Goal: Transaction & Acquisition: Subscribe to service/newsletter

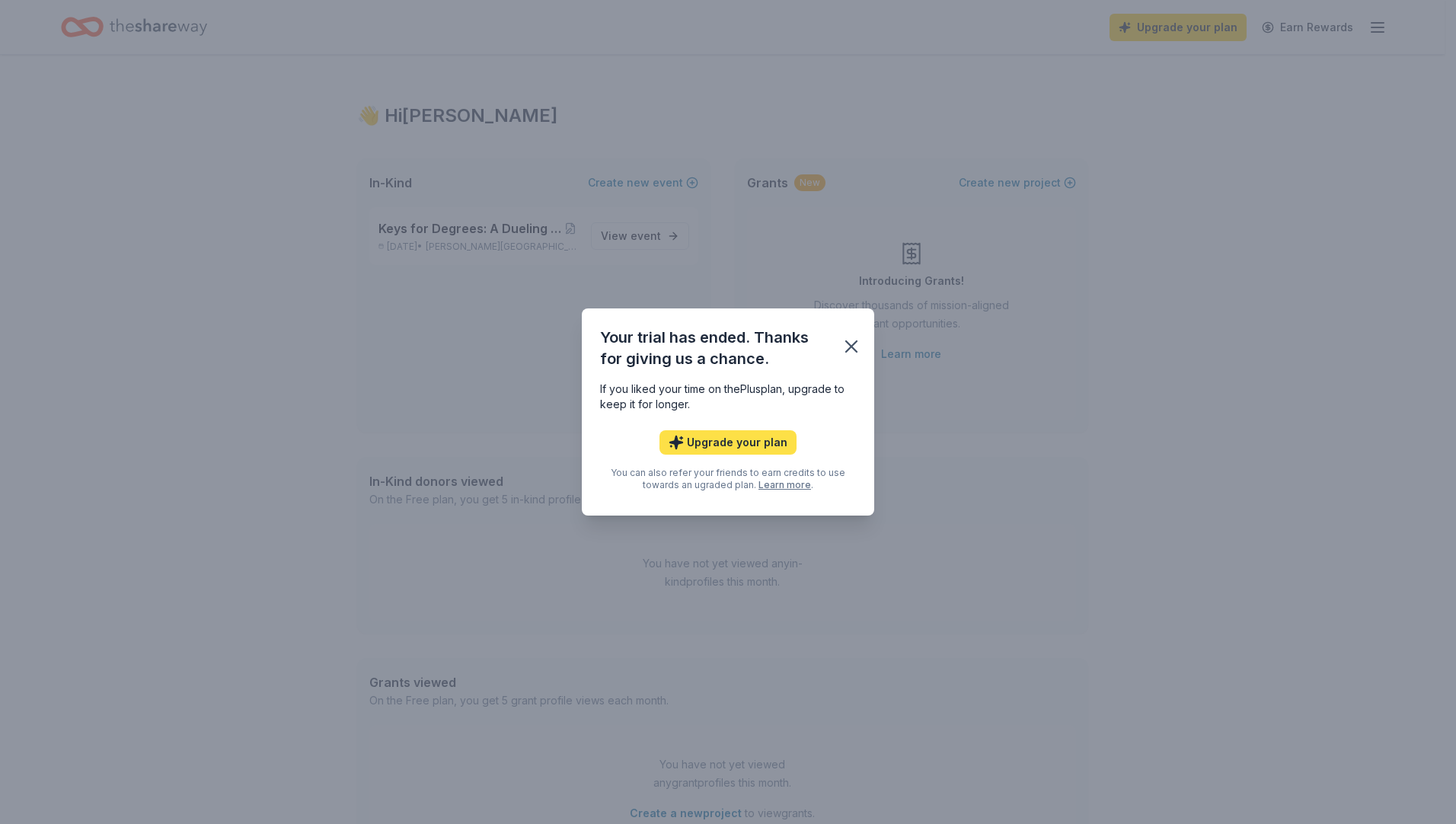
click at [739, 442] on button "Upgrade your plan" at bounding box center [728, 443] width 137 height 25
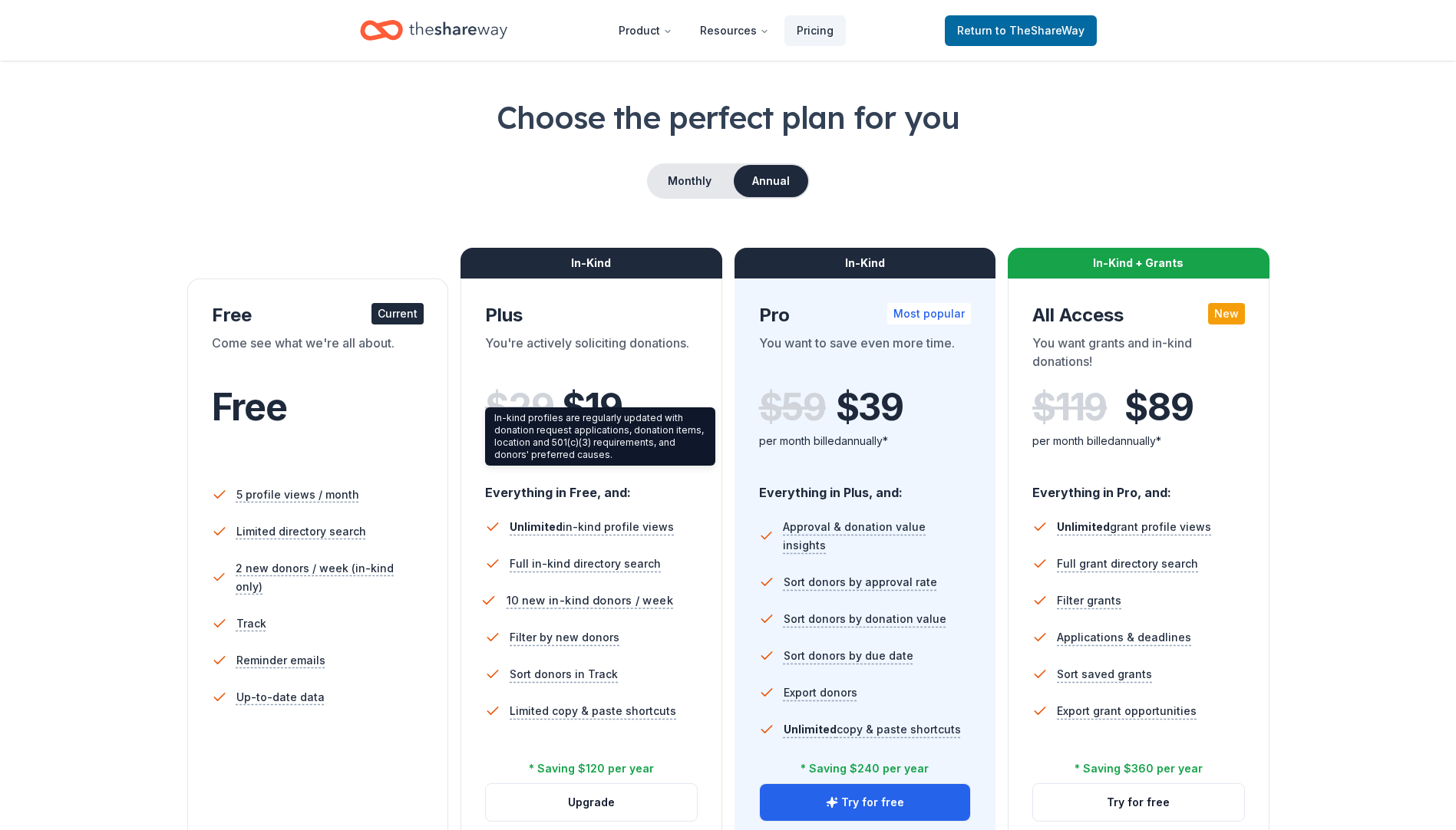
scroll to position [230, 0]
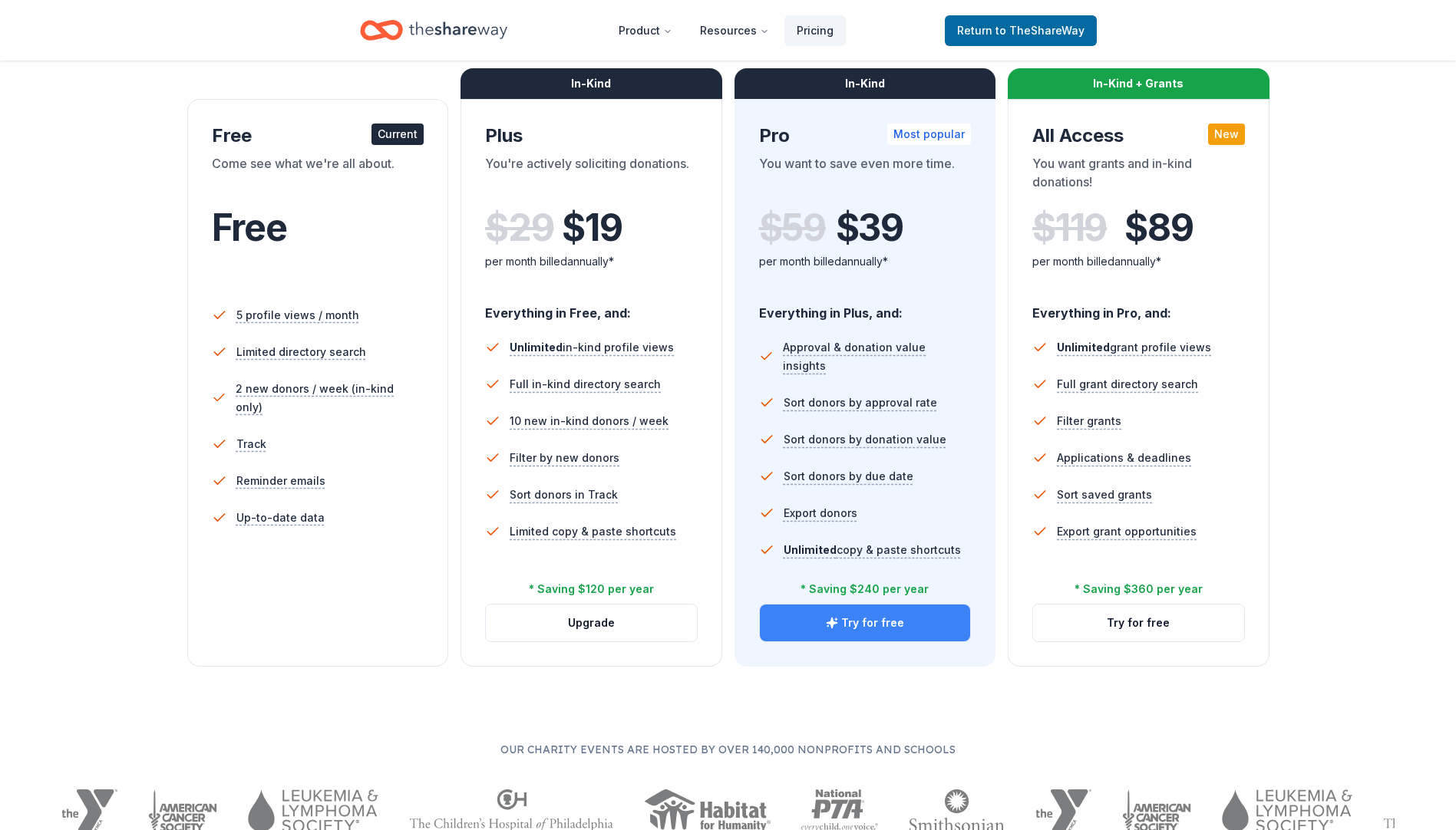
click at [867, 624] on button "Try for free" at bounding box center [865, 623] width 211 height 37
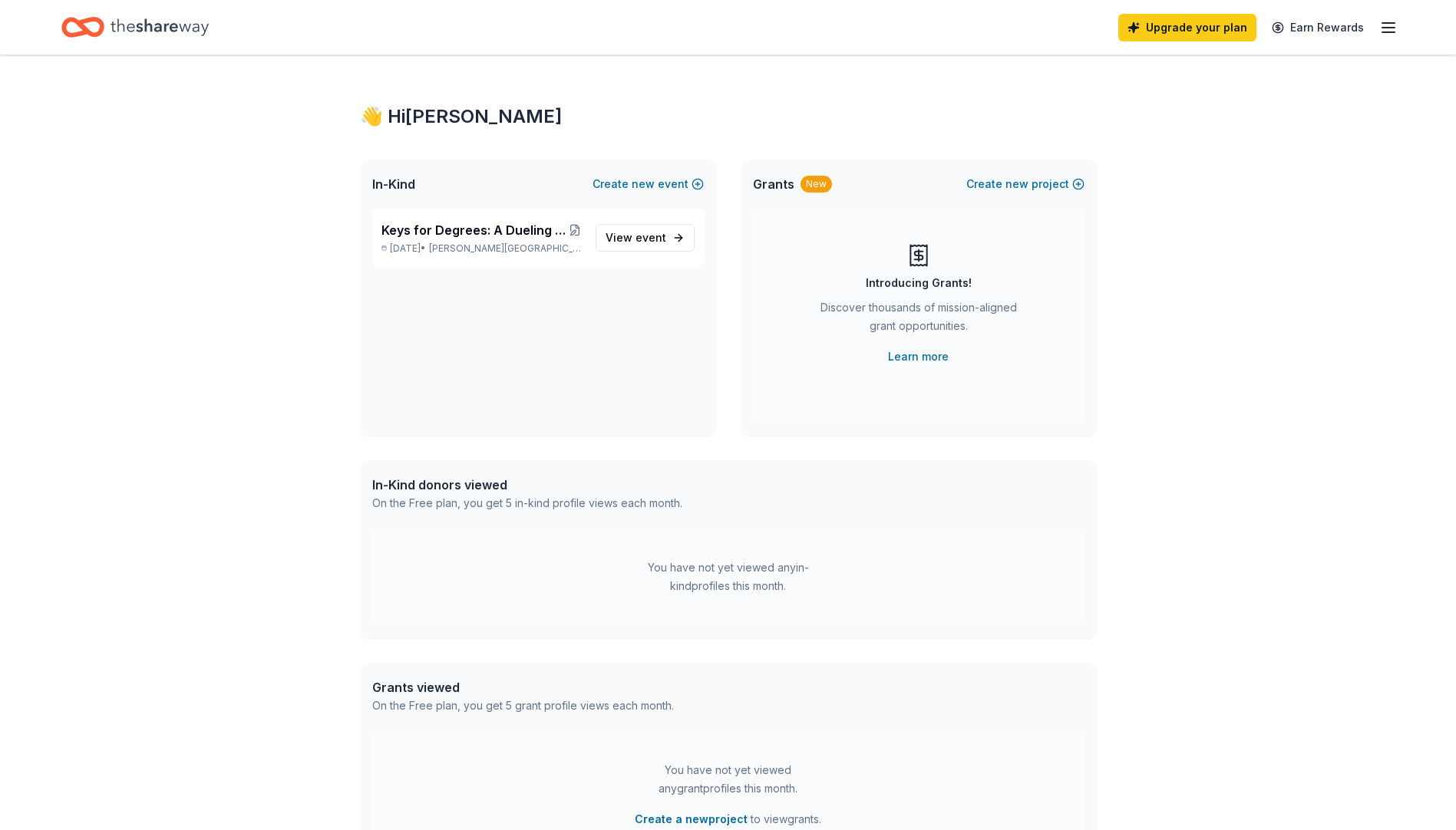
click at [734, 30] on icon "button" at bounding box center [1389, 28] width 18 height 18
click at [107, 175] on div "👋 Hi [PERSON_NAME] In-Kind Create new event Keys for Degrees: A Dueling Pianos …" at bounding box center [728, 488] width 1456 height 866
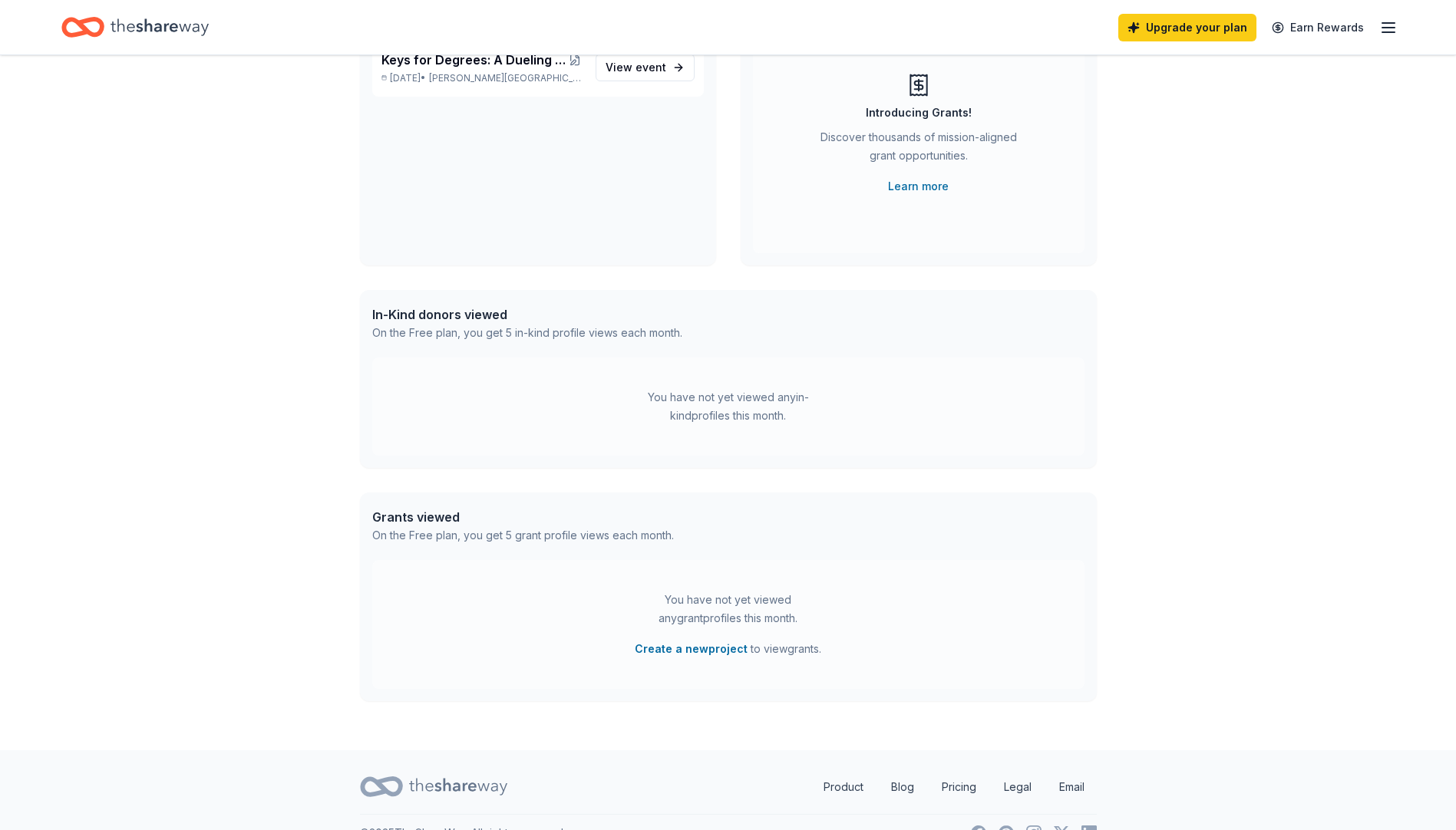
scroll to position [201, 0]
